Goal: Navigation & Orientation: Find specific page/section

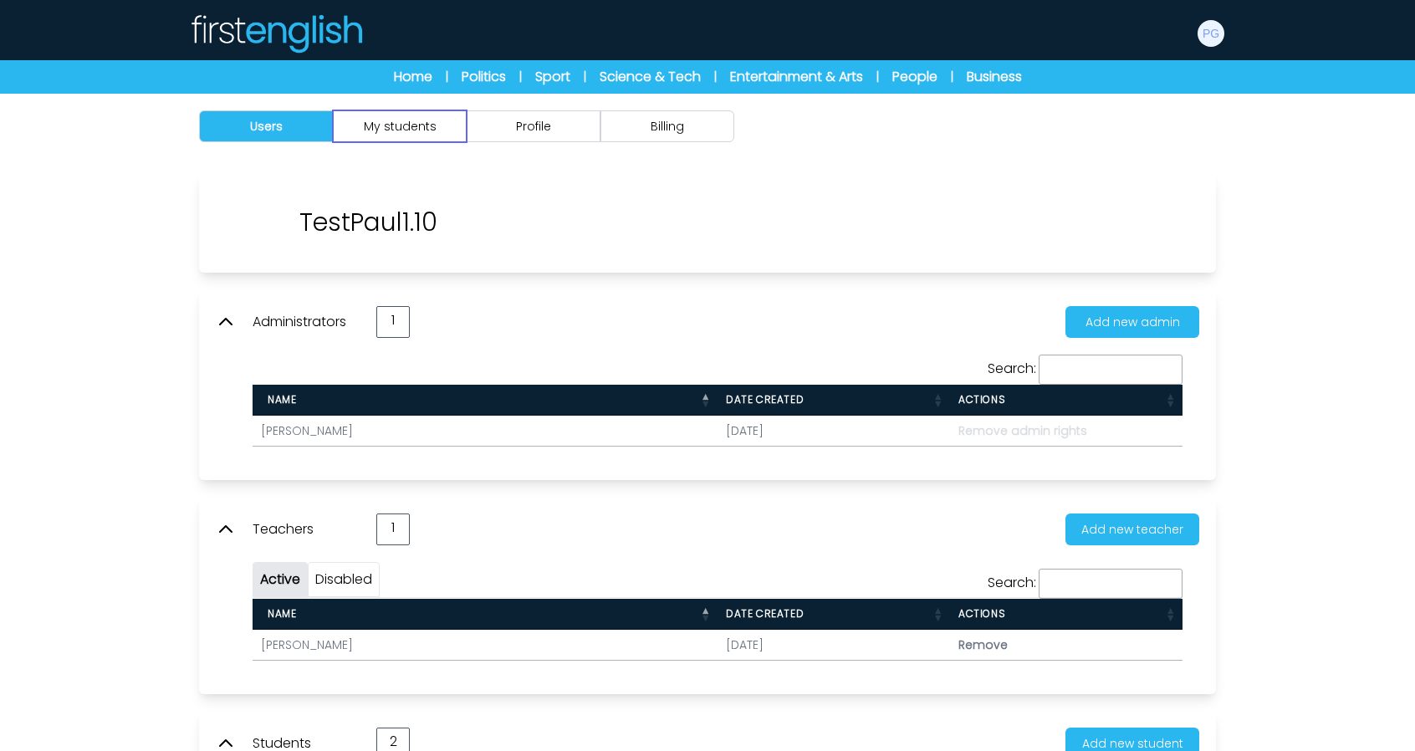
click at [381, 134] on button "My students" at bounding box center [400, 126] width 134 height 32
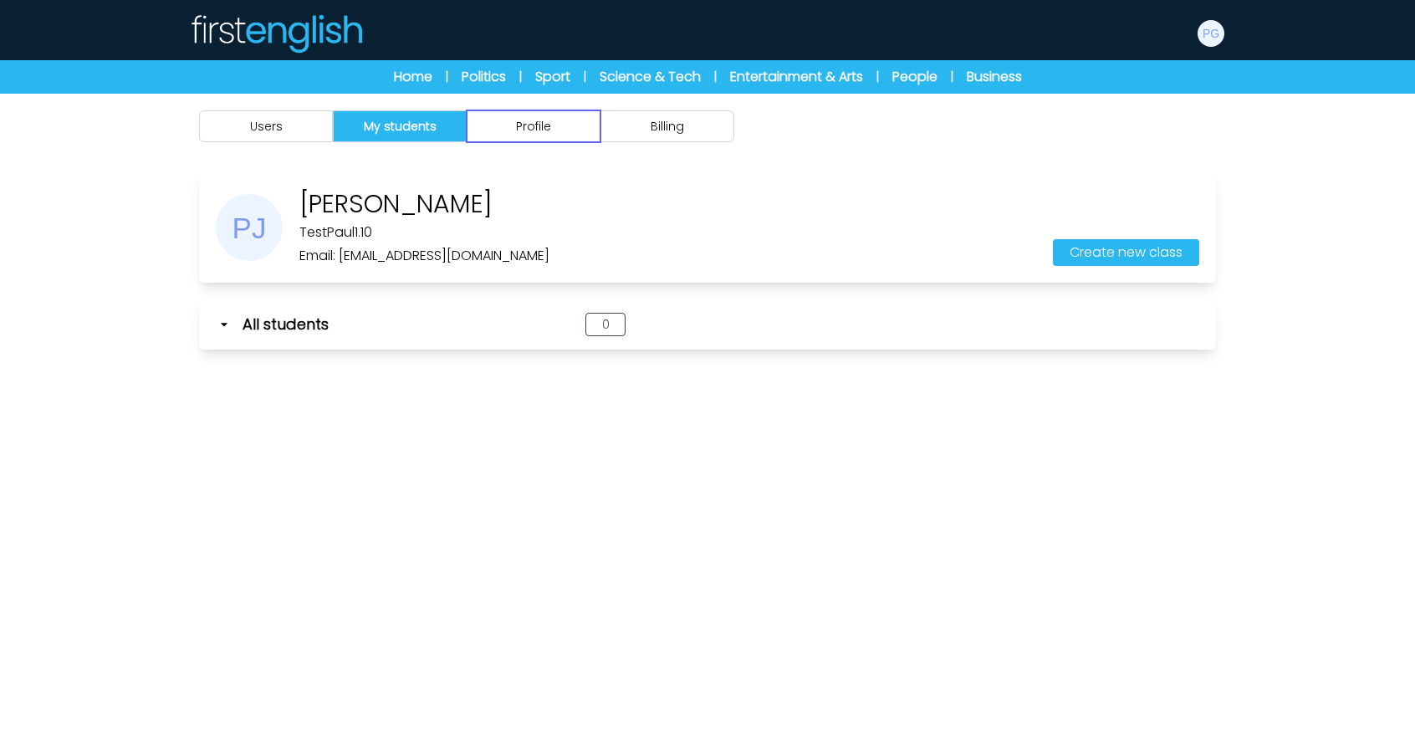
click at [522, 130] on button "Profile" at bounding box center [534, 126] width 134 height 32
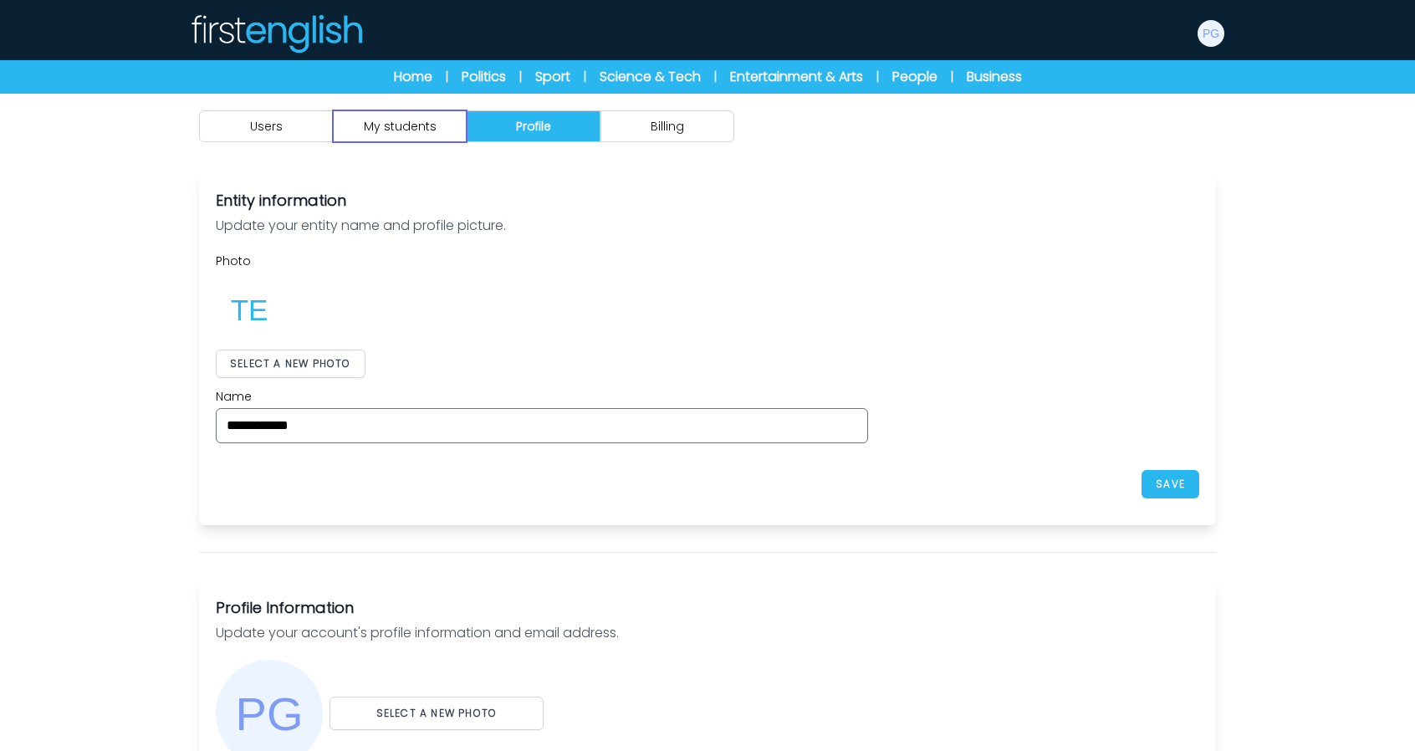
click at [401, 140] on button "My students" at bounding box center [400, 126] width 134 height 32
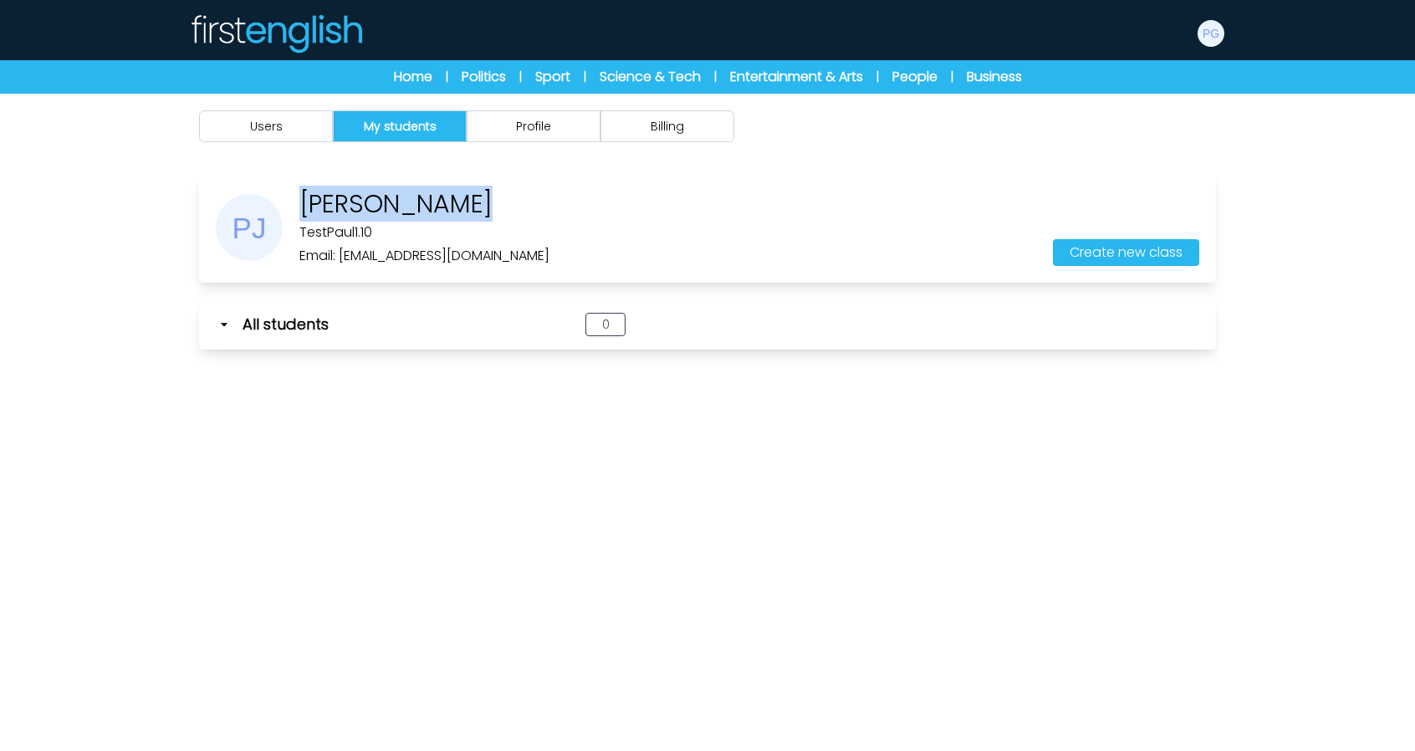
drag, startPoint x: 300, startPoint y: 200, endPoint x: 497, endPoint y: 202, distance: 196.6
click at [497, 202] on div "Paul Jonsonyk TestPaul1.10 Email: polepi7409@etenx.com Create new class" at bounding box center [707, 227] width 1017 height 110
click at [510, 208] on div "Paul Jonsonyk TestPaul1.10 Email: polepi7409@etenx.com Create new class" at bounding box center [707, 227] width 1017 height 110
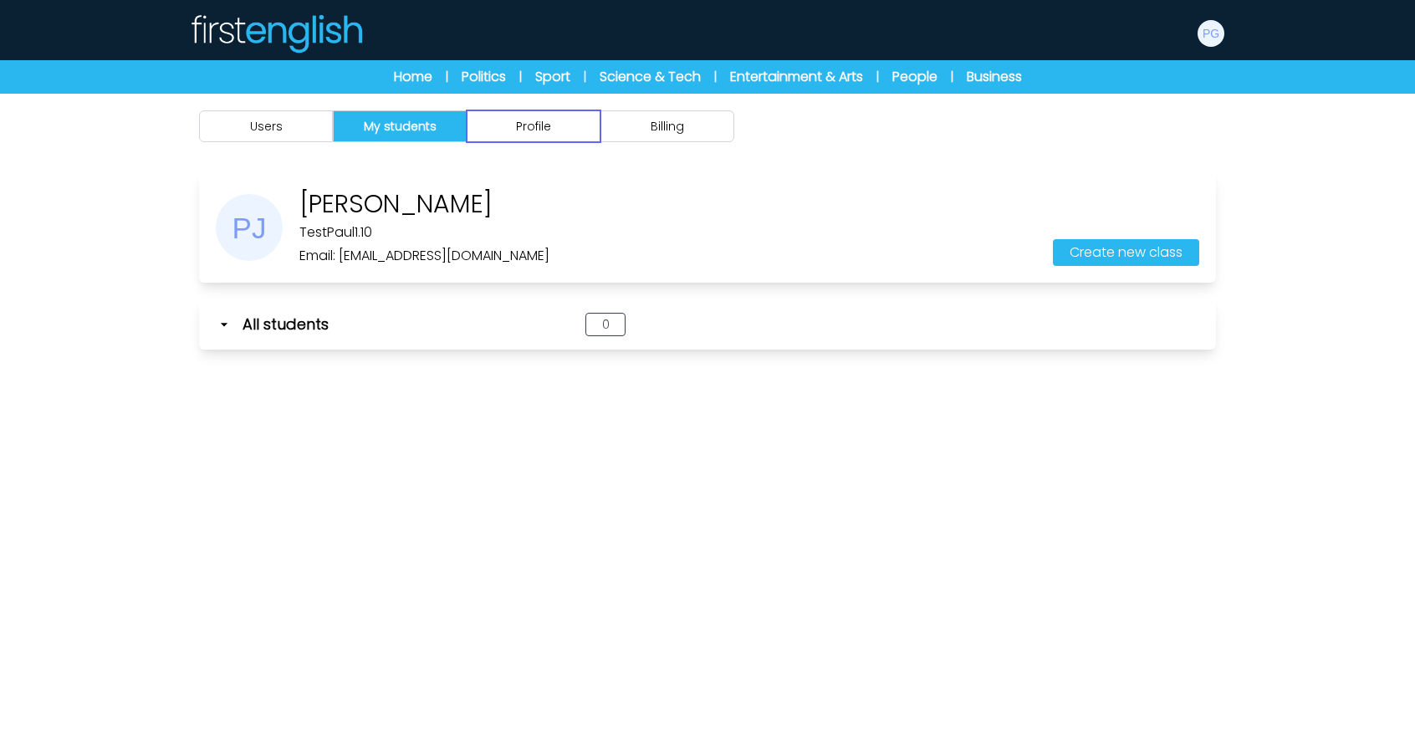
click at [566, 135] on button "Profile" at bounding box center [534, 126] width 134 height 32
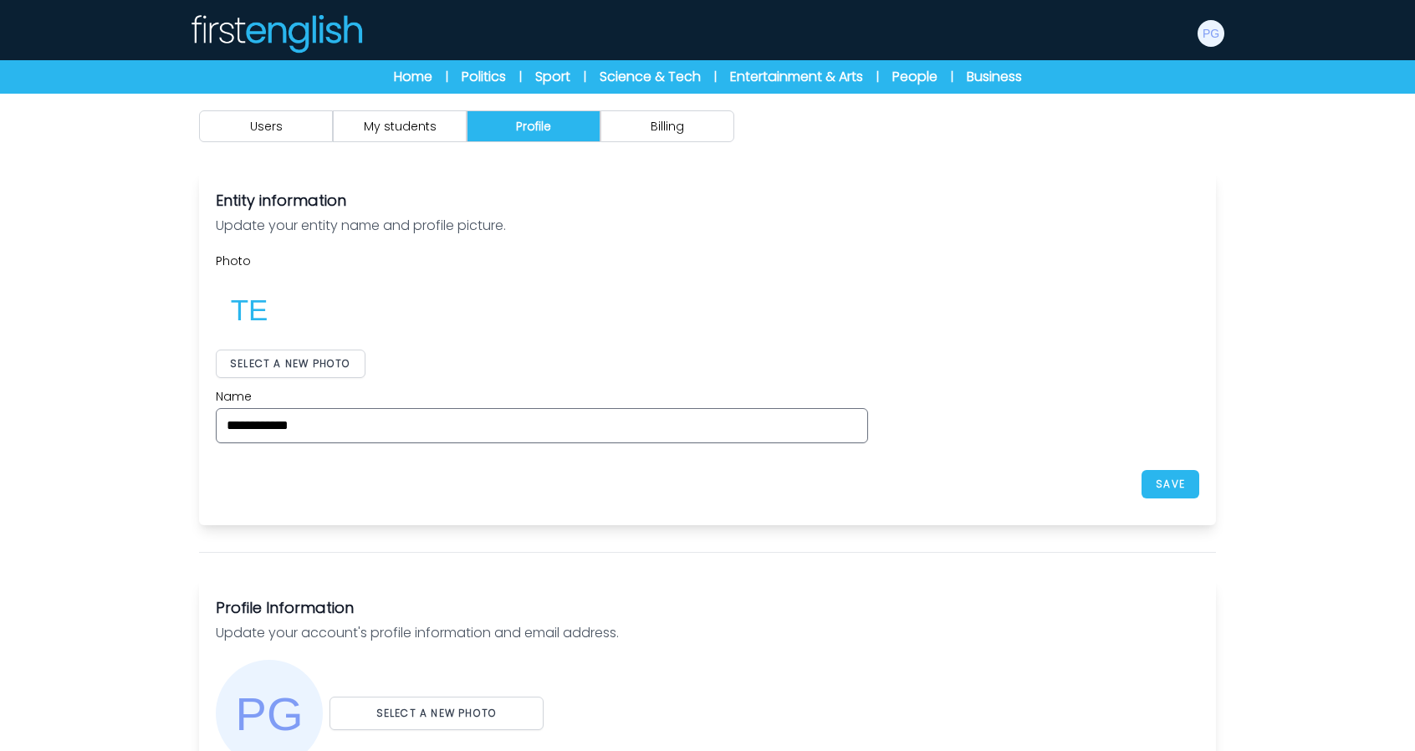
click at [433, 143] on div "Users My students Profile Billing" at bounding box center [707, 126] width 1071 height 65
click at [423, 133] on button "My students" at bounding box center [400, 126] width 134 height 32
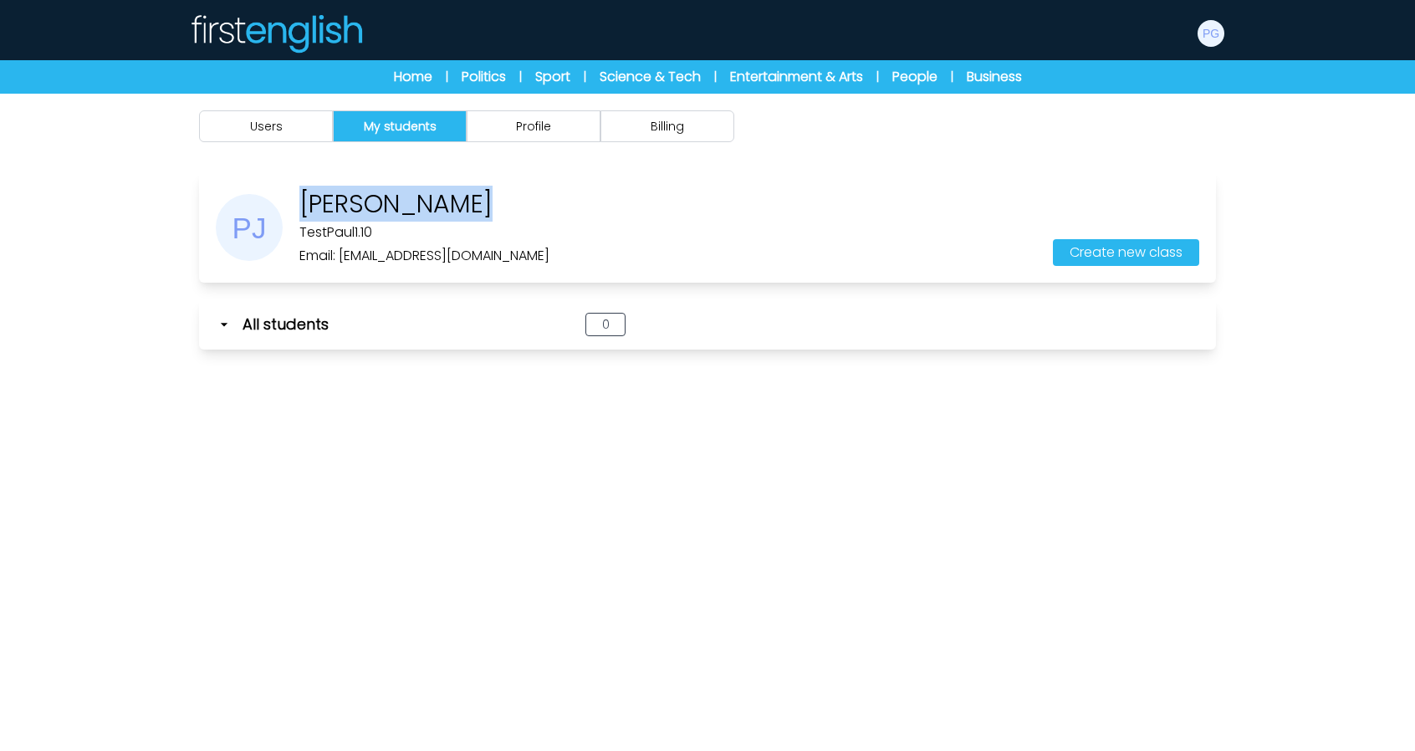
drag, startPoint x: 487, startPoint y: 204, endPoint x: 296, endPoint y: 194, distance: 191.0
click at [296, 194] on div "Paul Jonsonyk TestPaul1.10 Email: polepi7409@etenx.com" at bounding box center [383, 227] width 334 height 77
click at [525, 120] on button "Profile" at bounding box center [534, 126] width 134 height 32
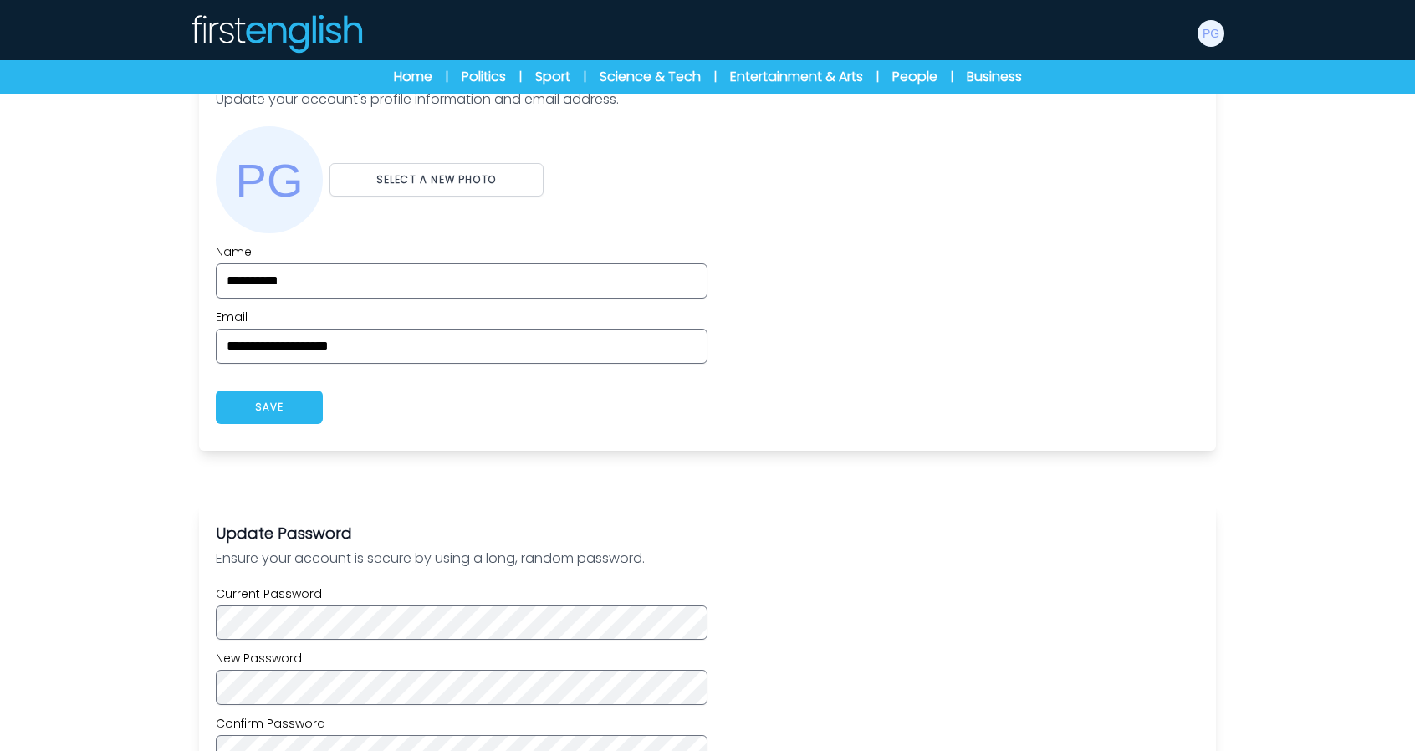
scroll to position [335, 0]
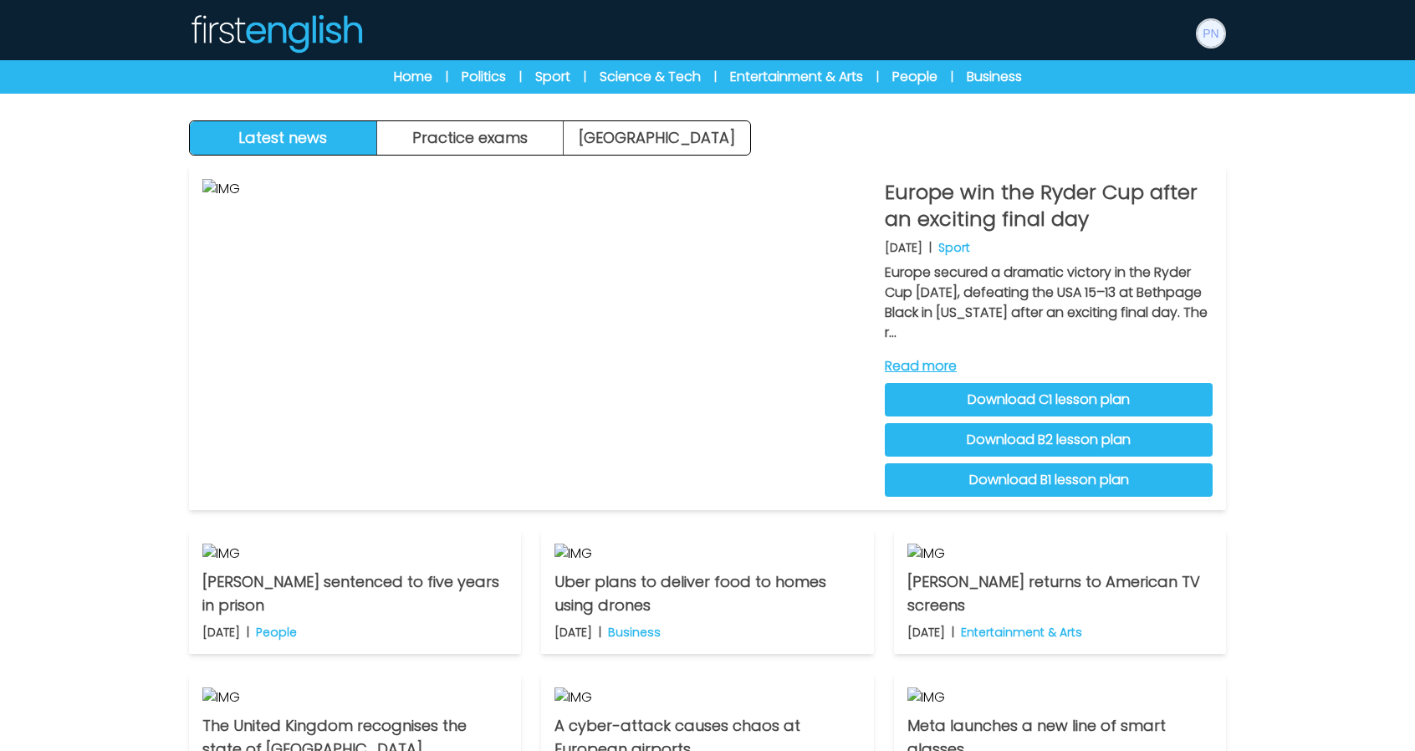
click at [1215, 28] on img at bounding box center [1211, 33] width 27 height 27
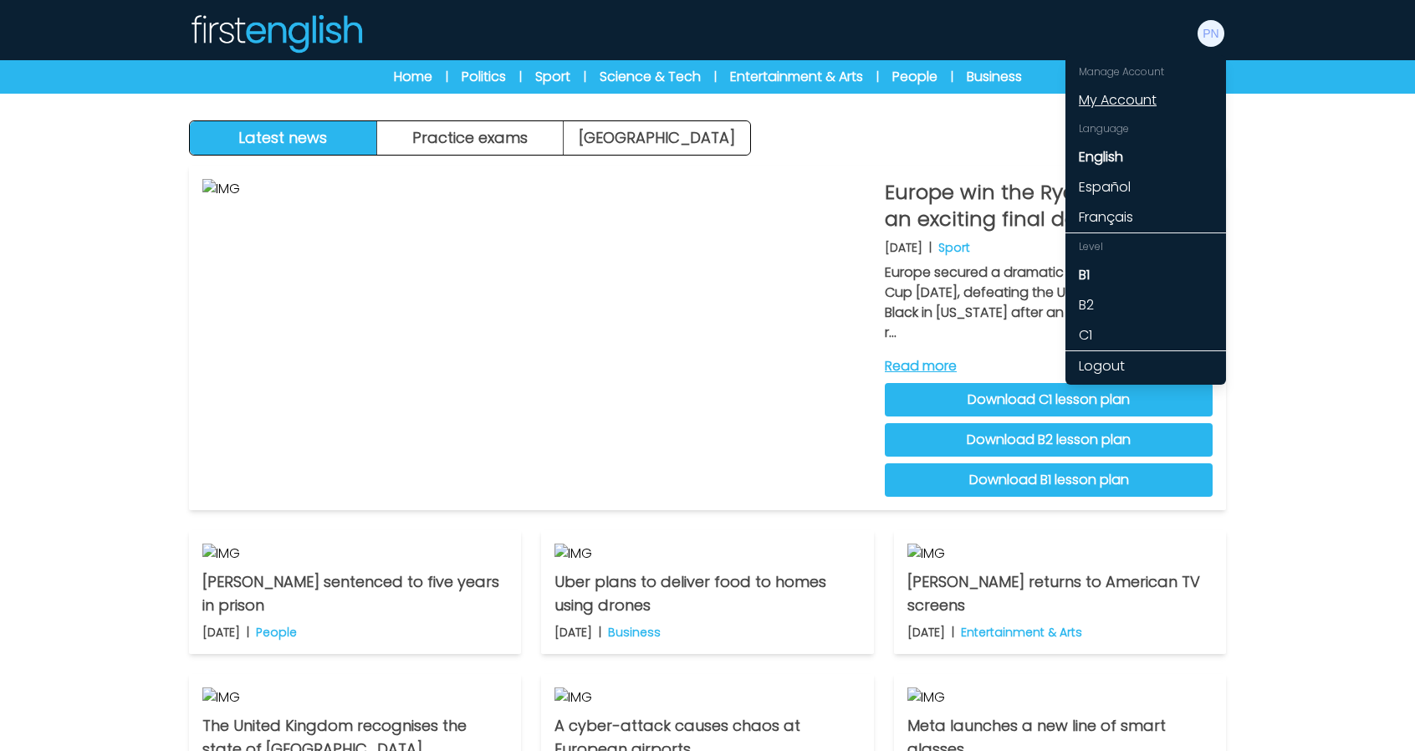
click at [1107, 98] on link "My Account" at bounding box center [1146, 100] width 161 height 30
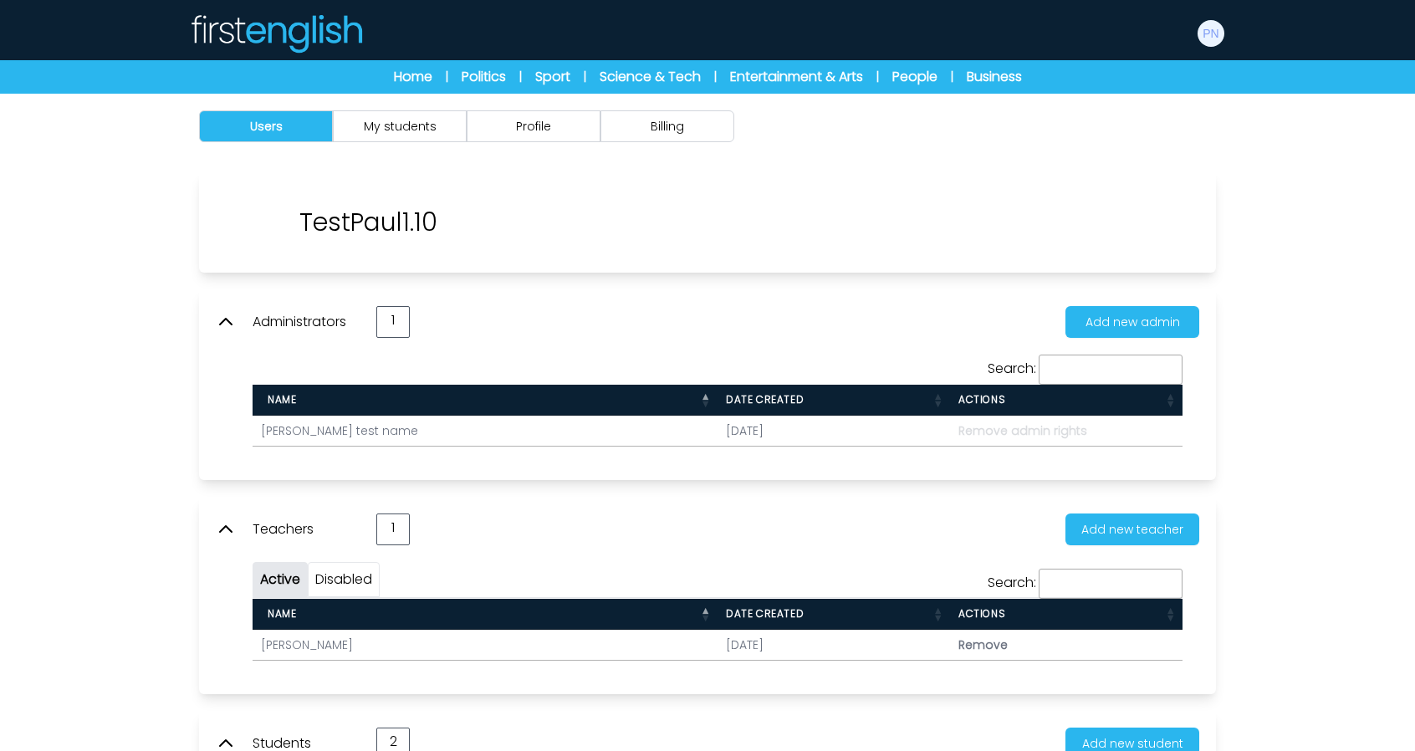
click at [419, 105] on div "Users My students Profile Billing" at bounding box center [707, 126] width 1071 height 65
click at [411, 119] on button "My students" at bounding box center [400, 126] width 134 height 32
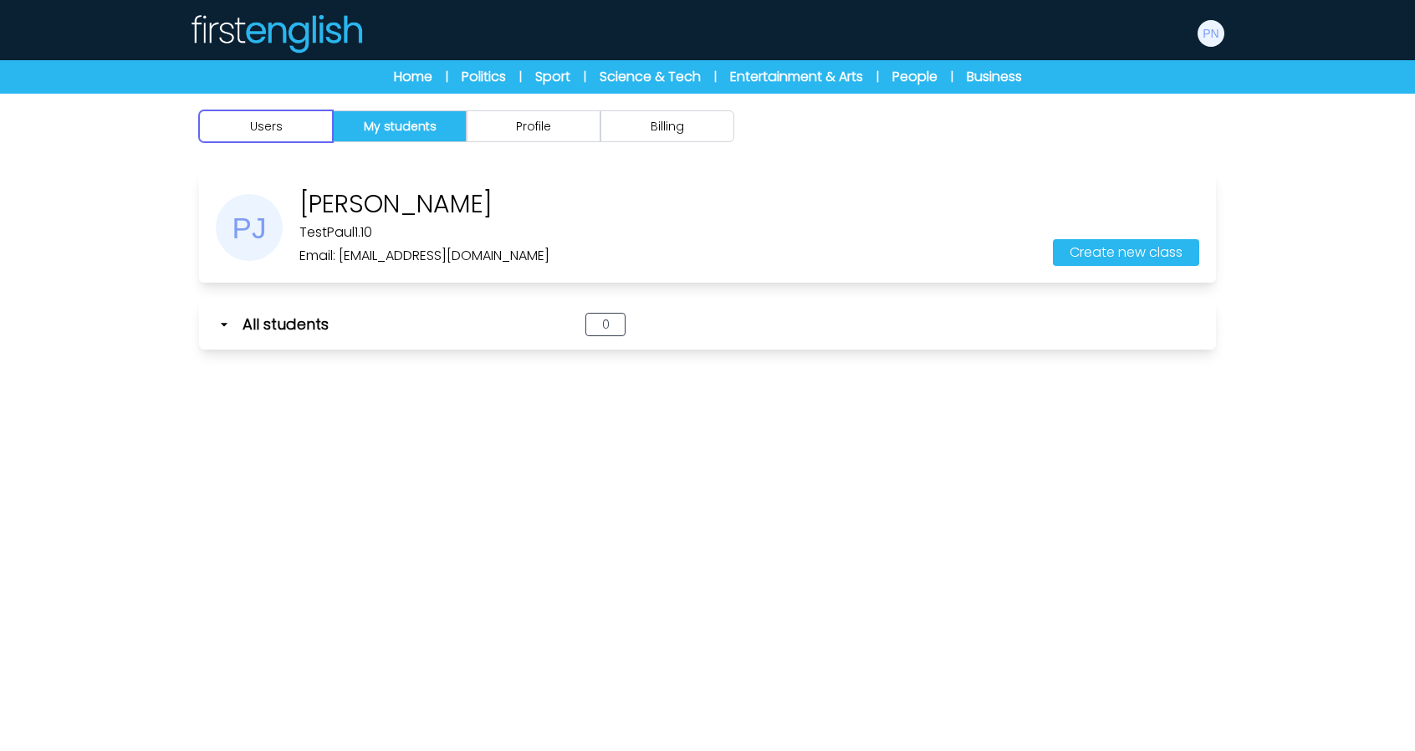
click at [301, 130] on button "Users" at bounding box center [266, 126] width 134 height 32
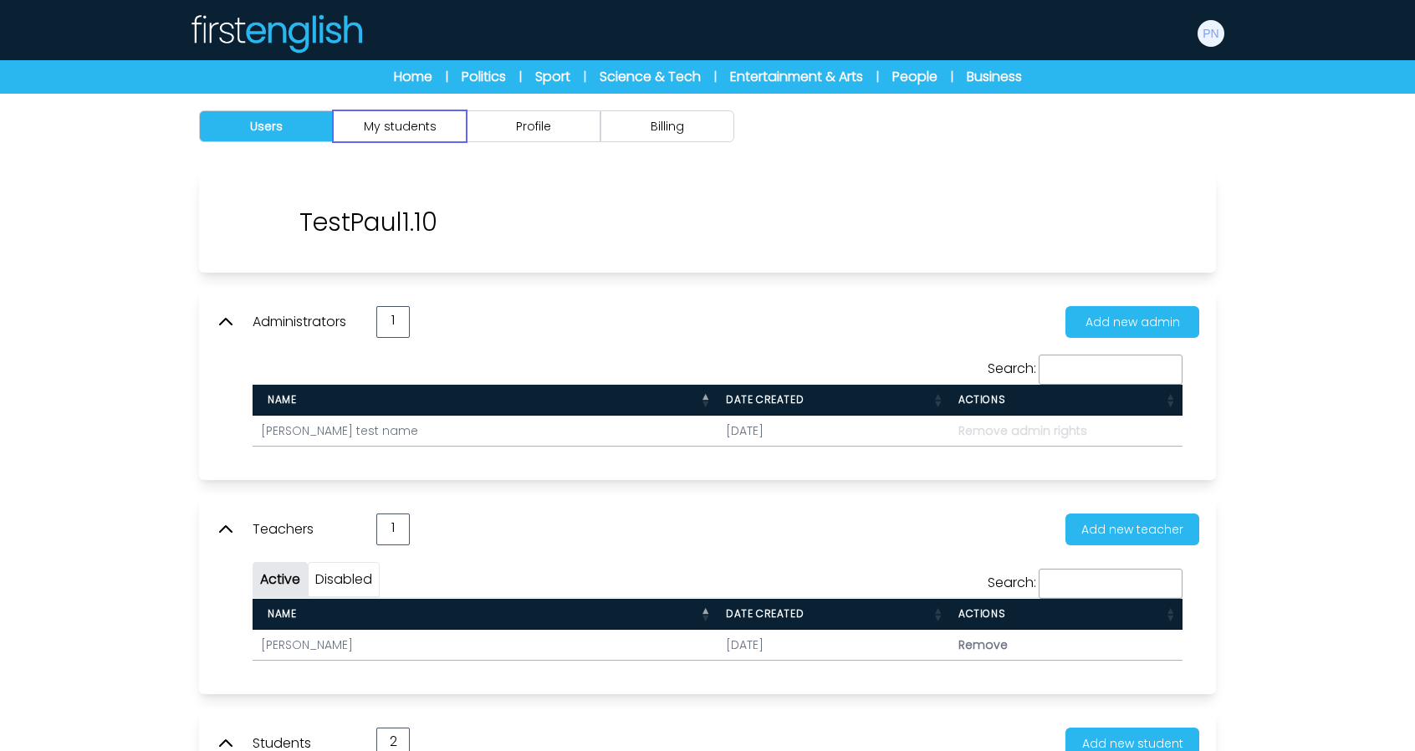
click at [404, 130] on button "My students" at bounding box center [400, 126] width 134 height 32
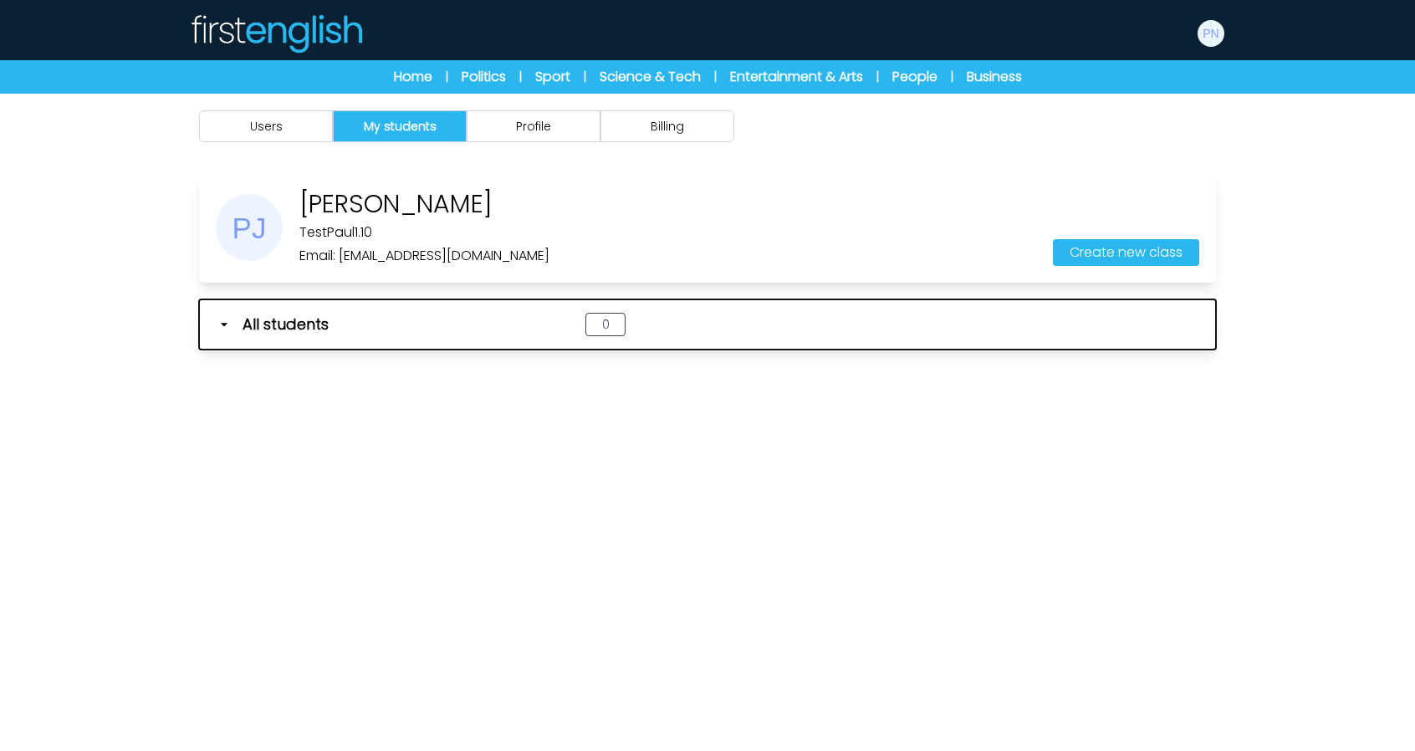
click at [380, 319] on div "All students" at bounding box center [380, 324] width 328 height 23
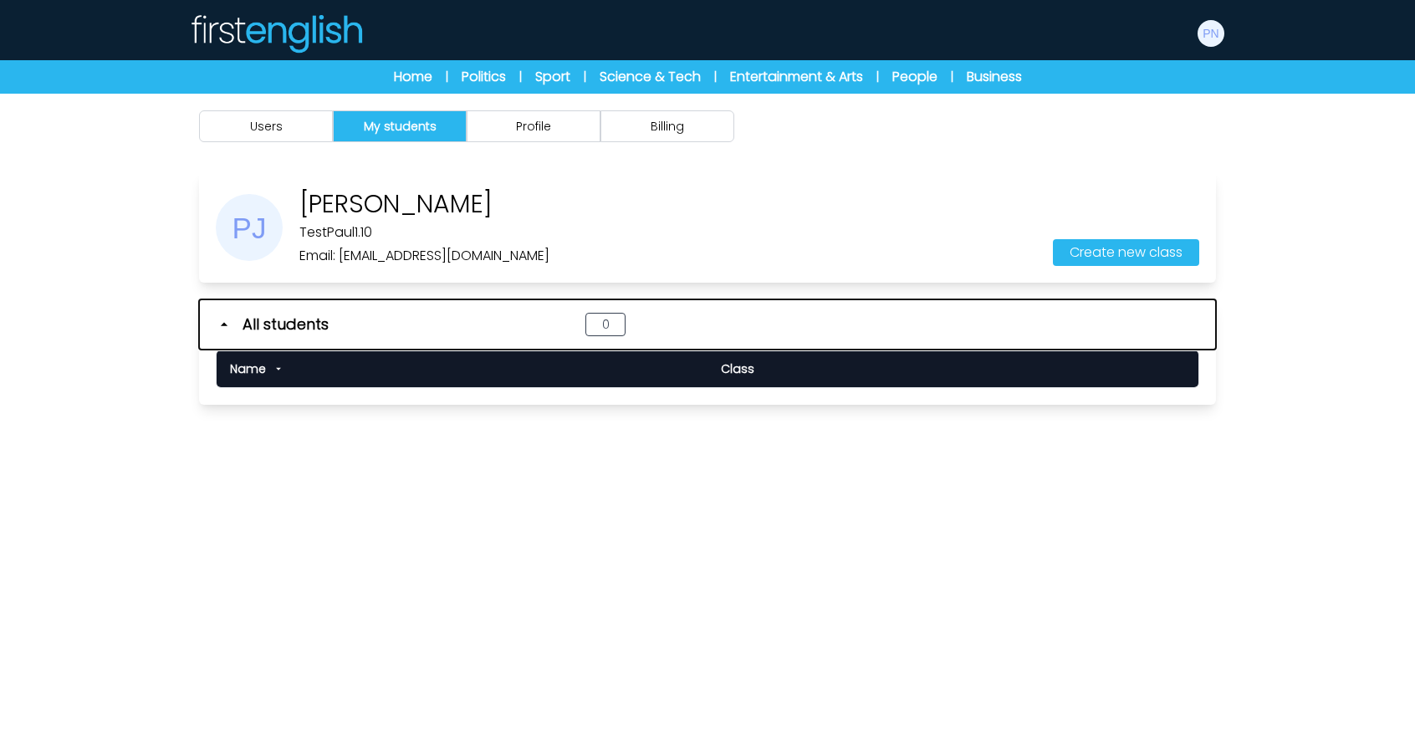
click at [408, 334] on div "All students" at bounding box center [380, 324] width 328 height 23
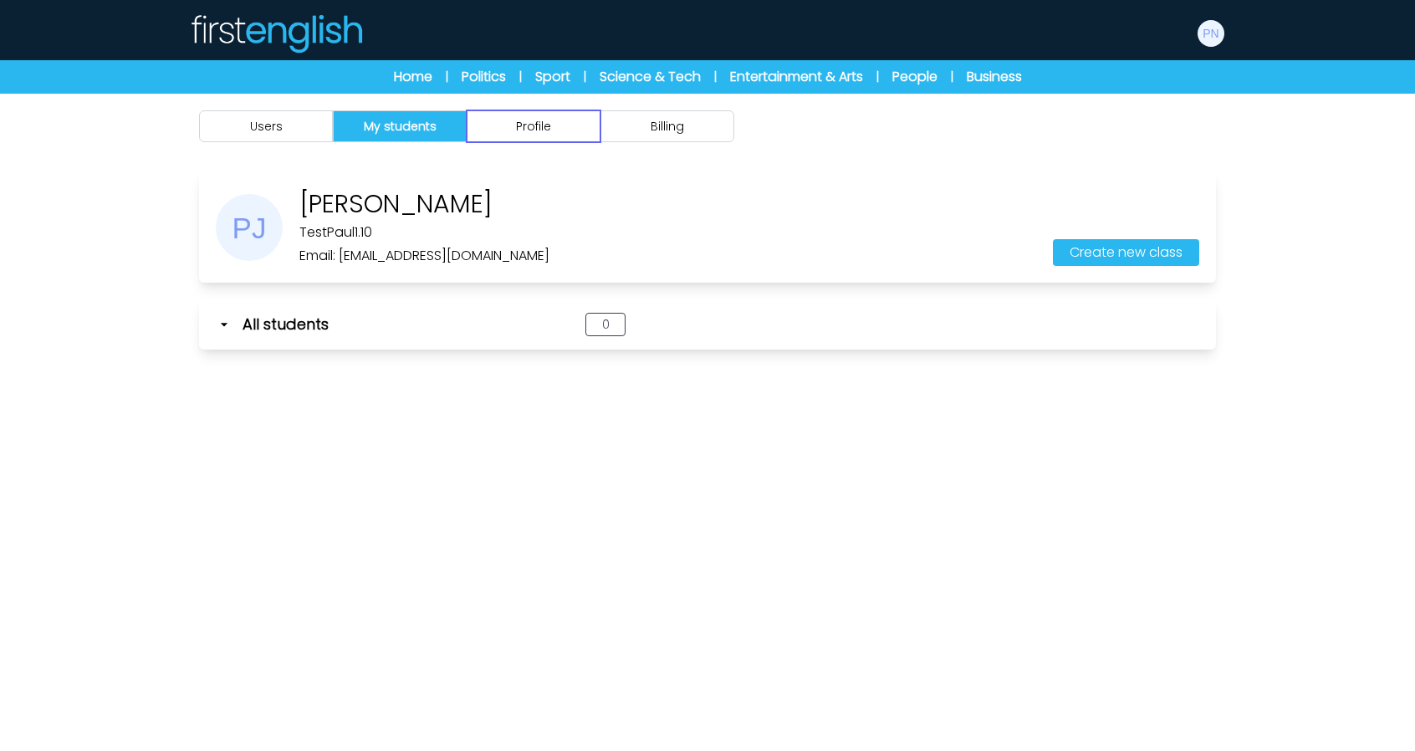
click at [512, 119] on button "Profile" at bounding box center [534, 126] width 134 height 32
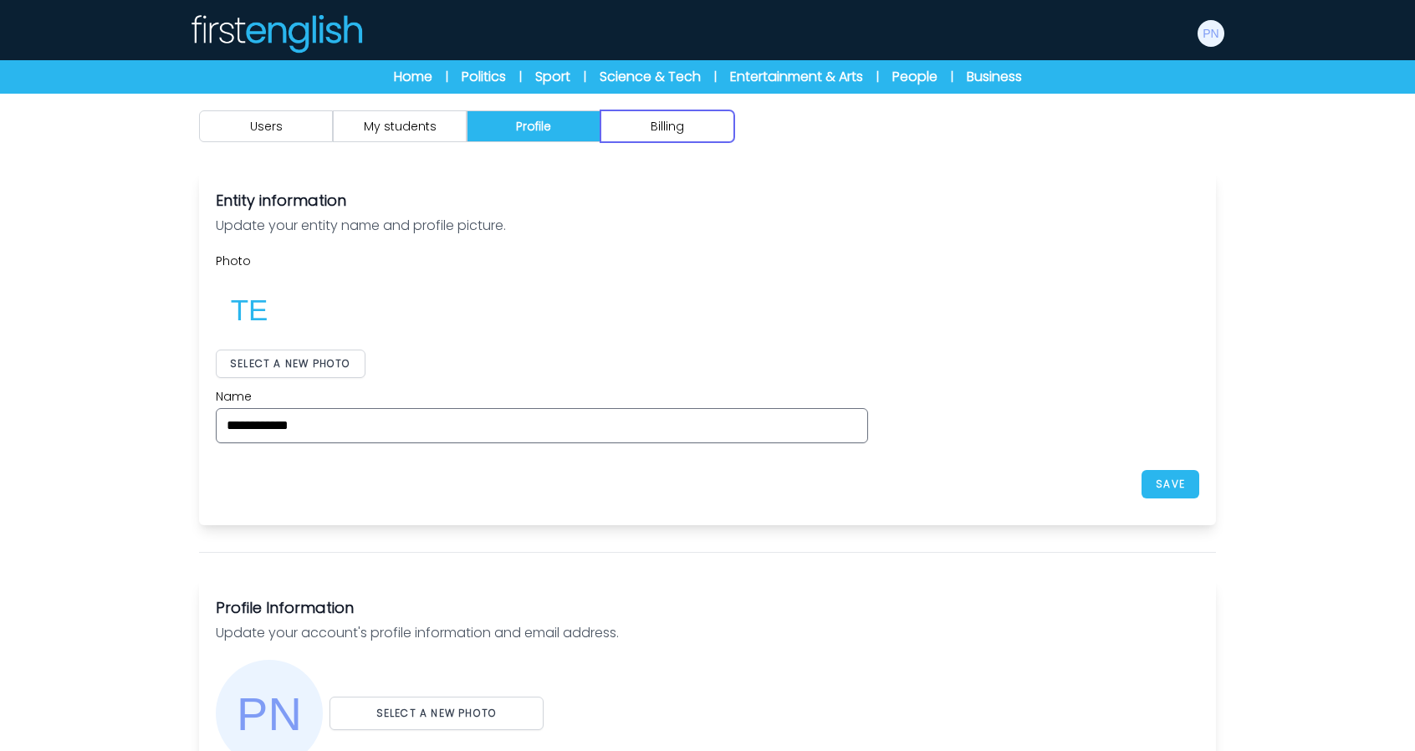
click at [683, 132] on button "Billing" at bounding box center [668, 126] width 134 height 32
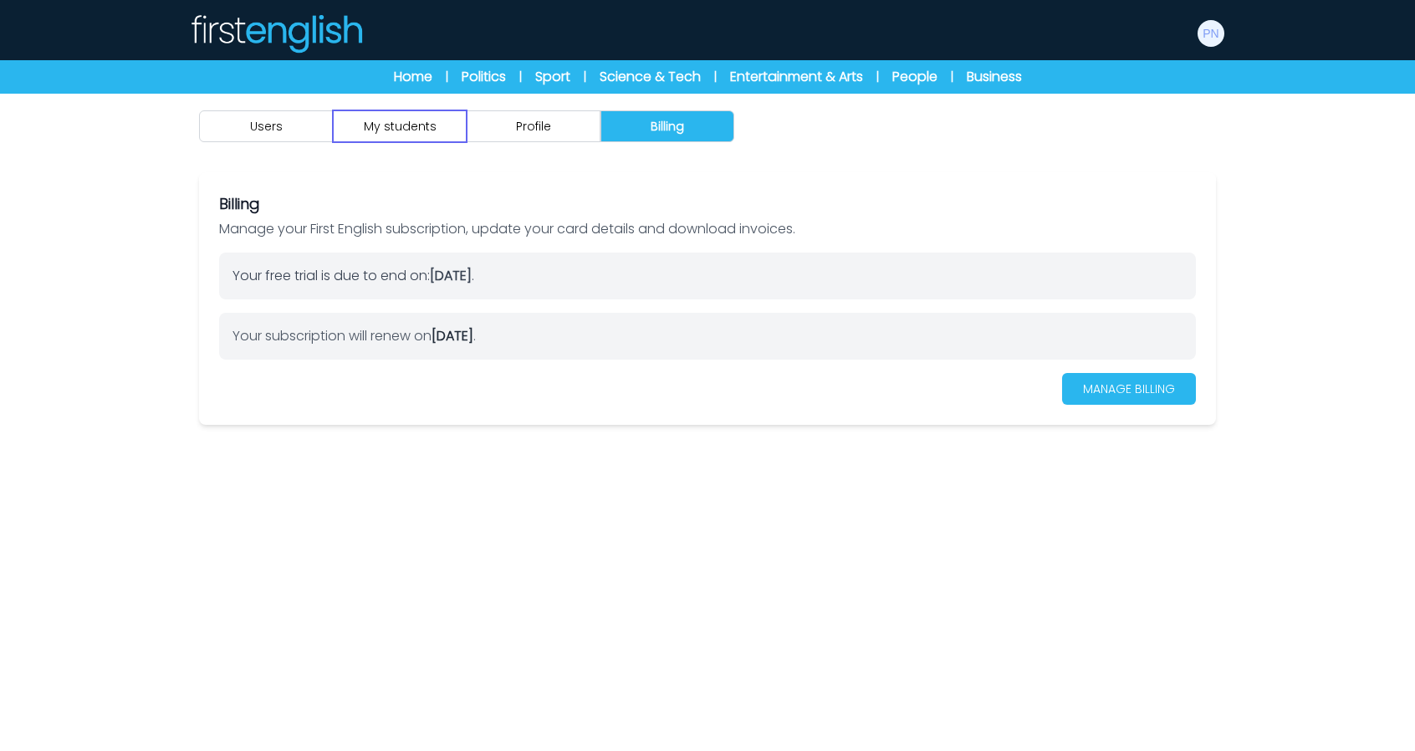
click at [408, 133] on button "My students" at bounding box center [400, 126] width 134 height 32
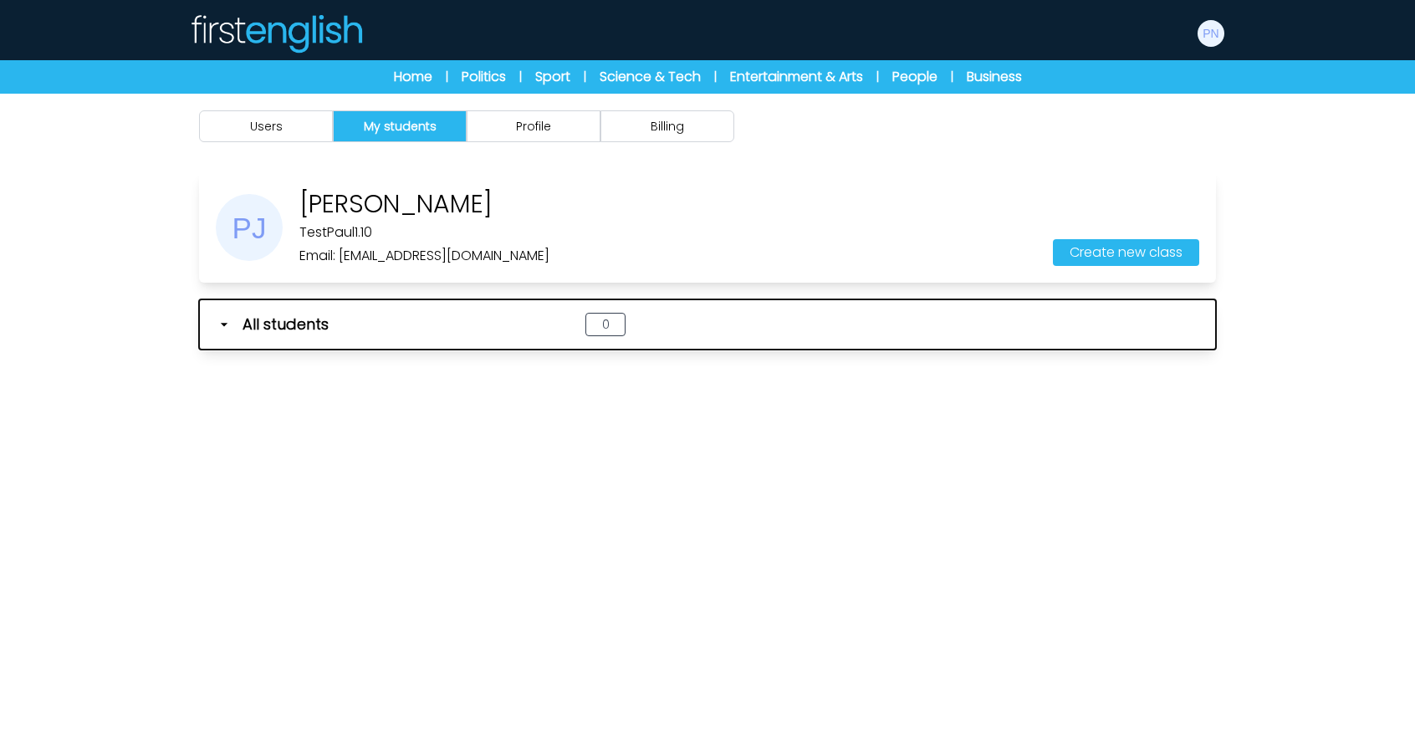
click at [426, 339] on button "All students 0" at bounding box center [707, 324] width 1017 height 50
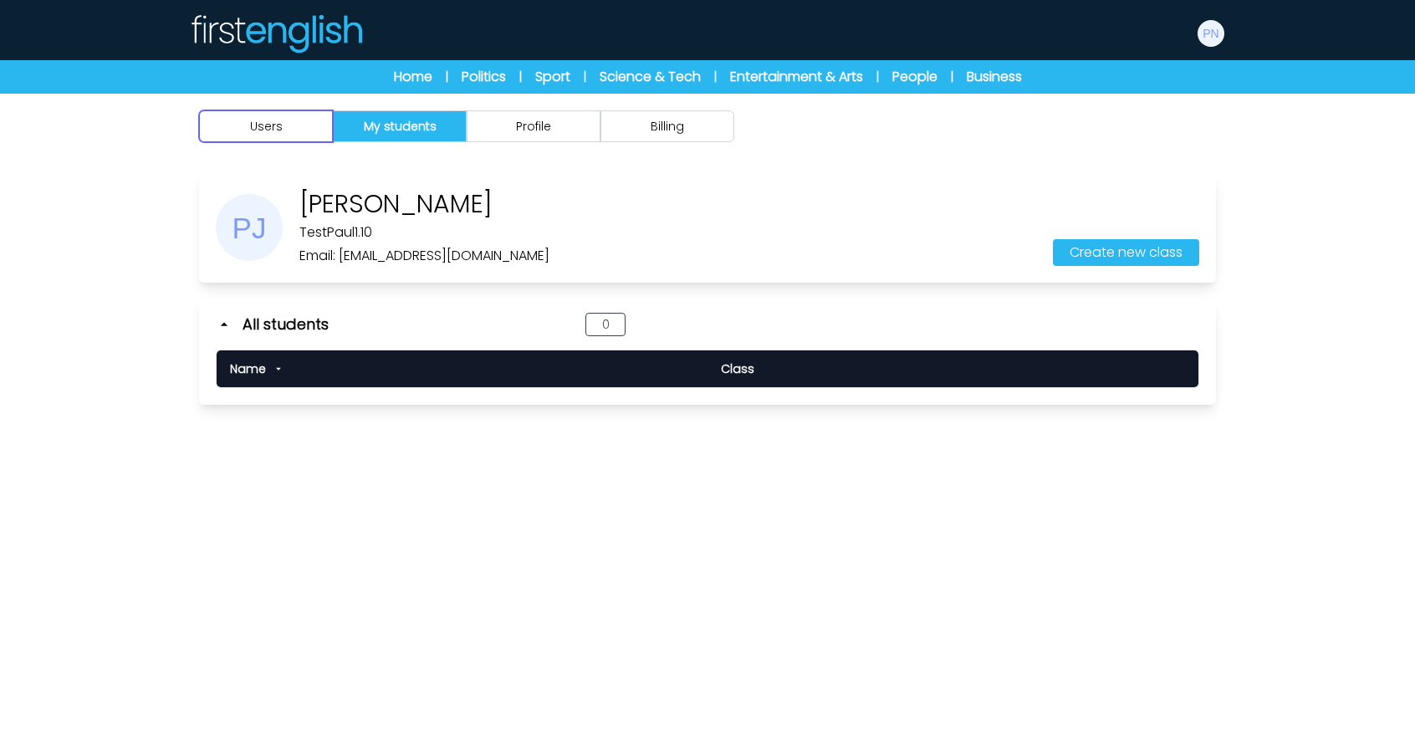
click at [303, 110] on button "Users" at bounding box center [266, 126] width 134 height 32
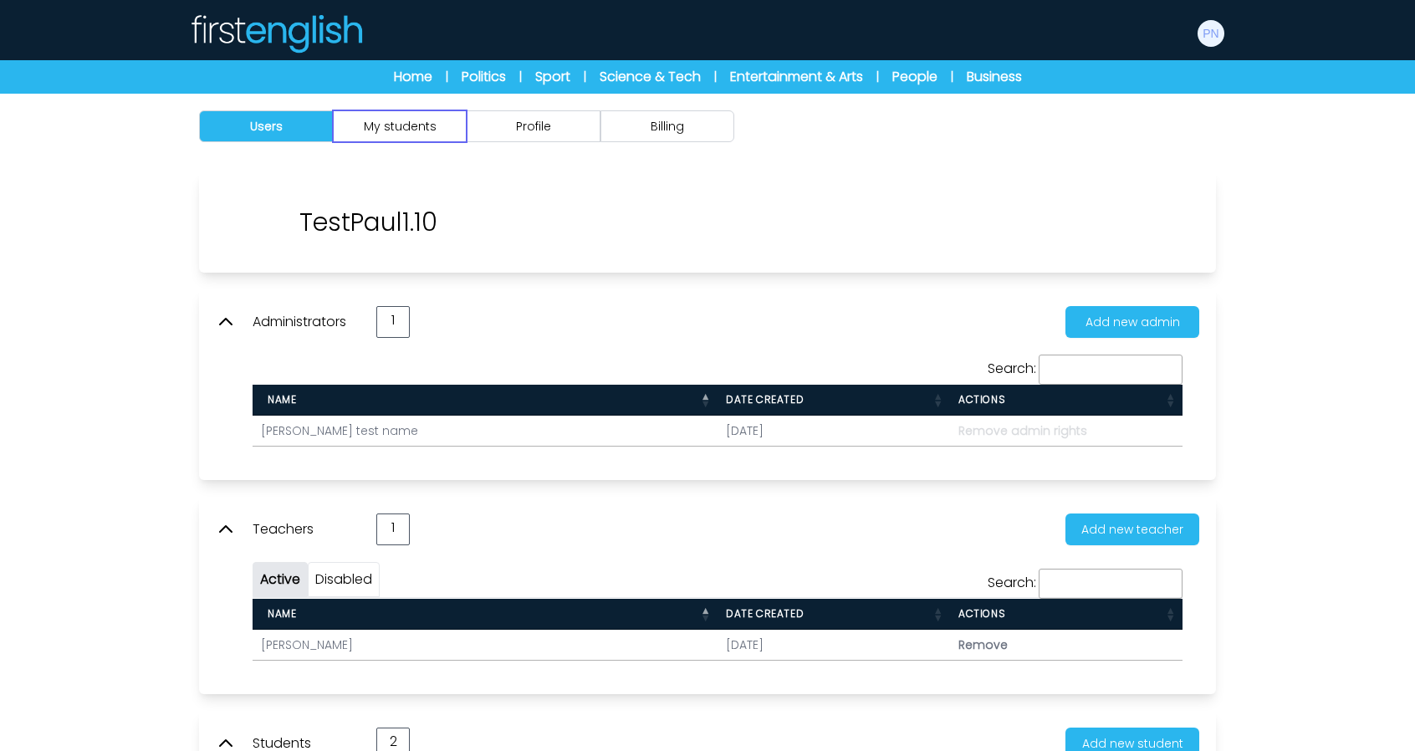
click at [419, 120] on button "My students" at bounding box center [400, 126] width 134 height 32
click at [402, 128] on button "My students" at bounding box center [400, 126] width 134 height 32
